Goal: Navigation & Orientation: Find specific page/section

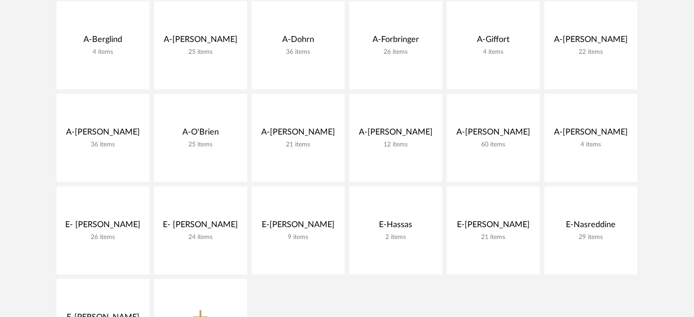
scroll to position [319, 0]
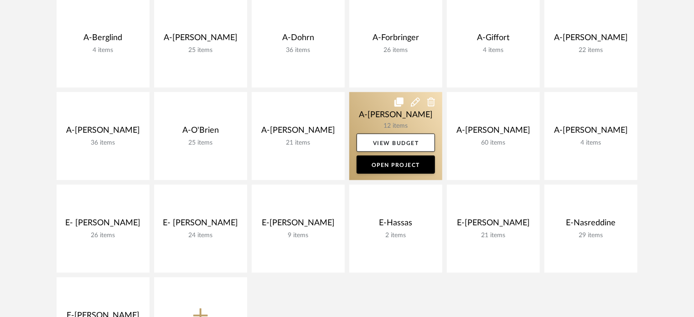
click at [382, 120] on link at bounding box center [395, 136] width 93 height 88
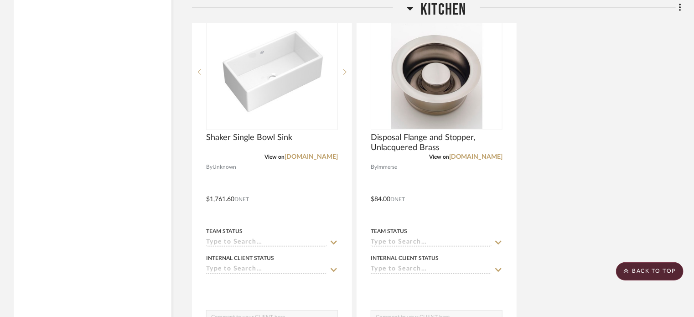
scroll to position [1916, 0]
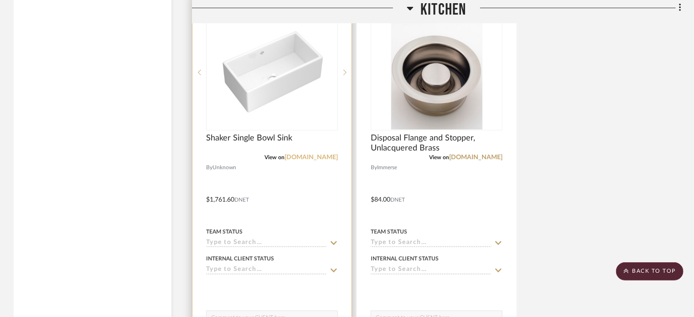
click at [318, 156] on link "houseofrohl.com" at bounding box center [311, 157] width 53 height 6
